Goal: Transaction & Acquisition: Book appointment/travel/reservation

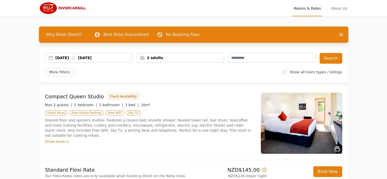
click at [66, 57] on div "[DATE] [DATE]" at bounding box center [93, 57] width 77 height 5
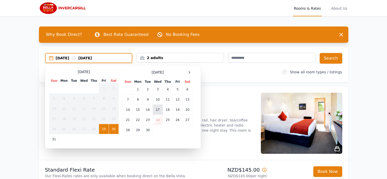
click at [157, 110] on td "17" at bounding box center [158, 110] width 10 height 10
click at [168, 107] on td "18" at bounding box center [168, 110] width 10 height 10
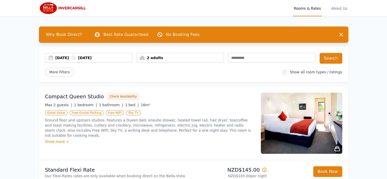
click at [175, 58] on div "2 adults" at bounding box center [180, 57] width 87 height 5
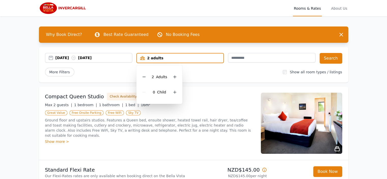
click at [205, 77] on div "[DATE] [DATE] 2 adults 2 Adult s 0 Child Search More Filters Show all room type…" at bounding box center [193, 65] width 309 height 36
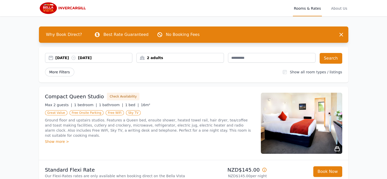
click at [58, 70] on span "More Filters" at bounding box center [59, 72] width 29 height 9
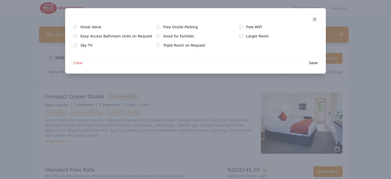
click at [317, 20] on icon "button" at bounding box center [314, 19] width 6 height 6
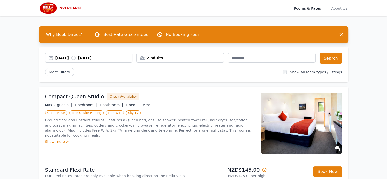
click at [314, 73] on label "Show all room types / listings" at bounding box center [316, 72] width 52 height 4
click at [337, 56] on button "Search" at bounding box center [331, 58] width 23 height 11
click at [73, 57] on div "[DATE] [DATE]" at bounding box center [93, 57] width 77 height 5
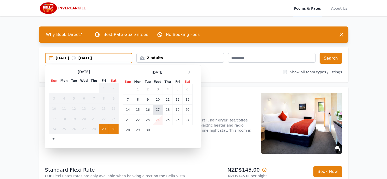
click at [155, 111] on td "17" at bounding box center [158, 110] width 10 height 10
click at [170, 109] on td "18" at bounding box center [168, 110] width 10 height 10
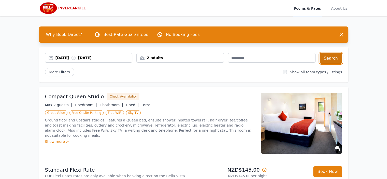
click at [327, 58] on button "Search" at bounding box center [331, 58] width 23 height 11
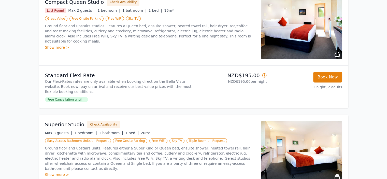
scroll to position [76, 0]
